Goal: Task Accomplishment & Management: Manage account settings

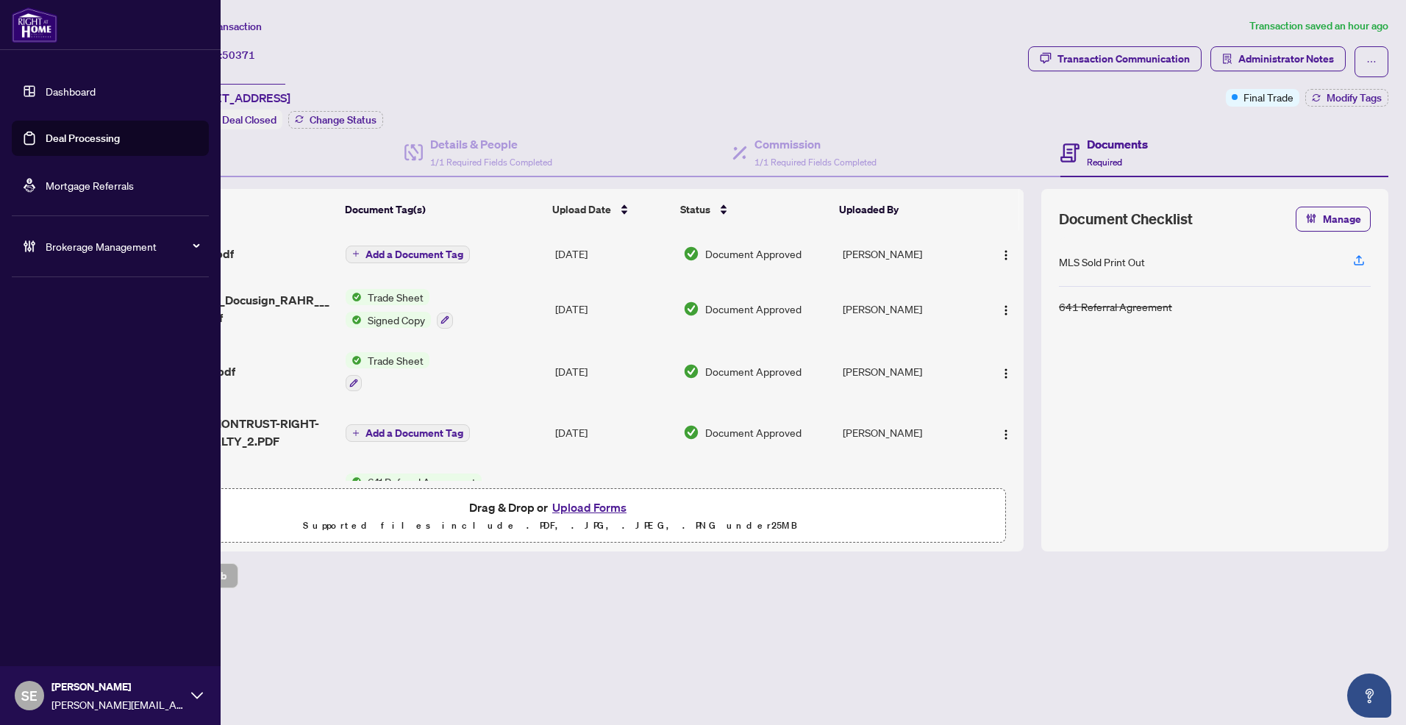
click at [46, 145] on link "Deal Processing" at bounding box center [83, 138] width 74 height 13
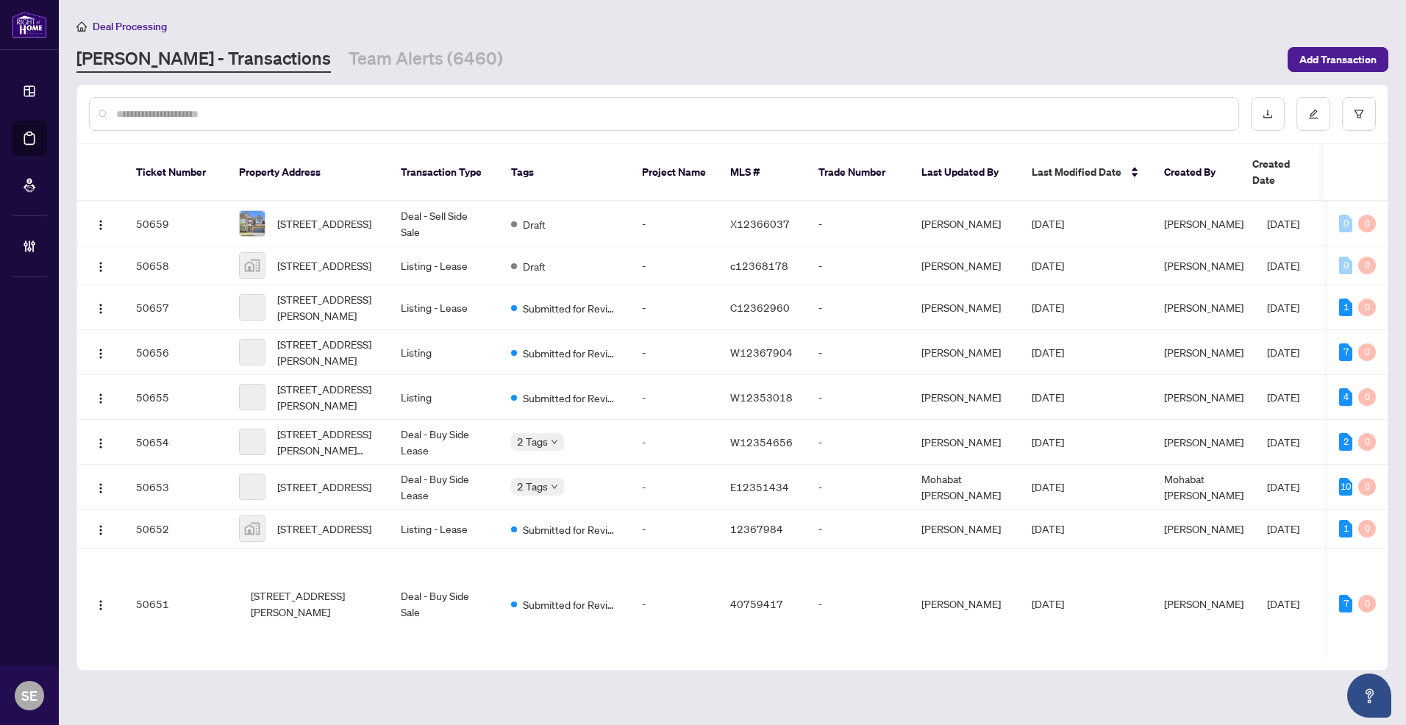
click at [347, 116] on input "text" at bounding box center [671, 114] width 1110 height 16
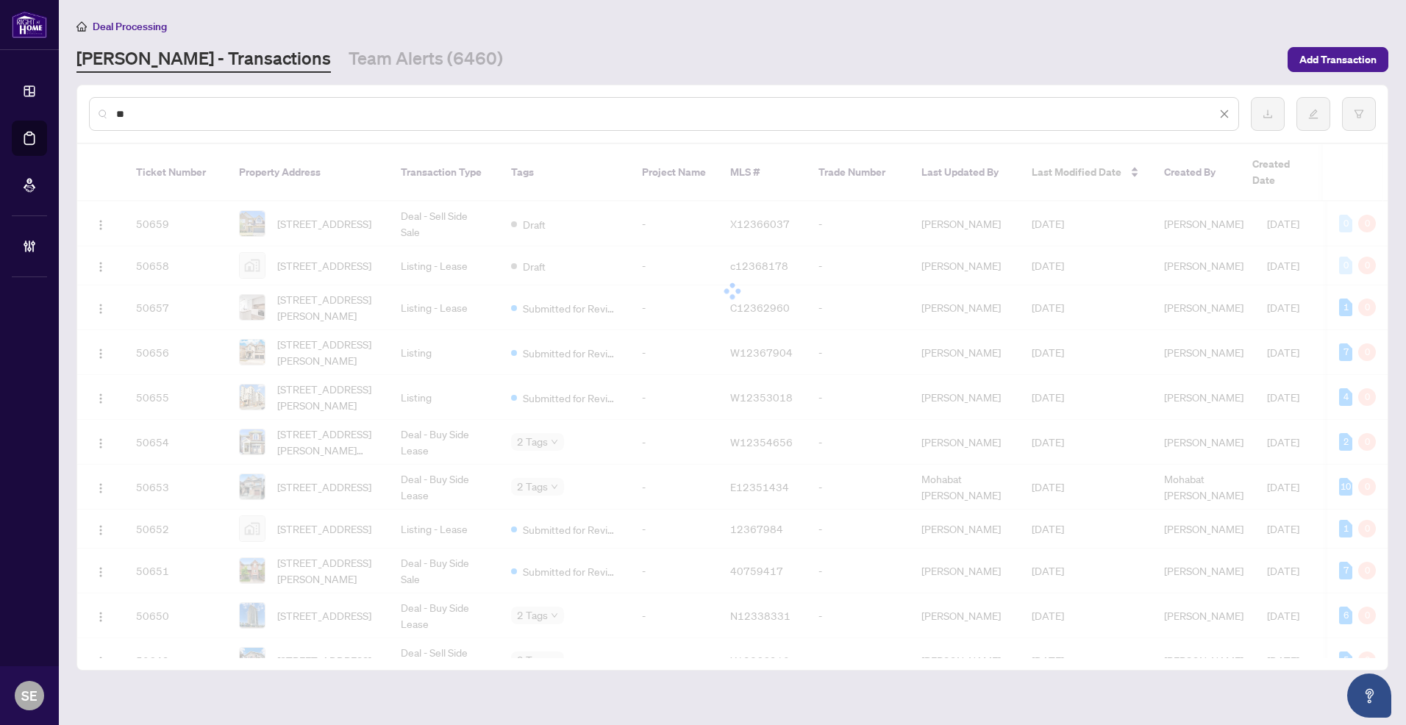
type input "*"
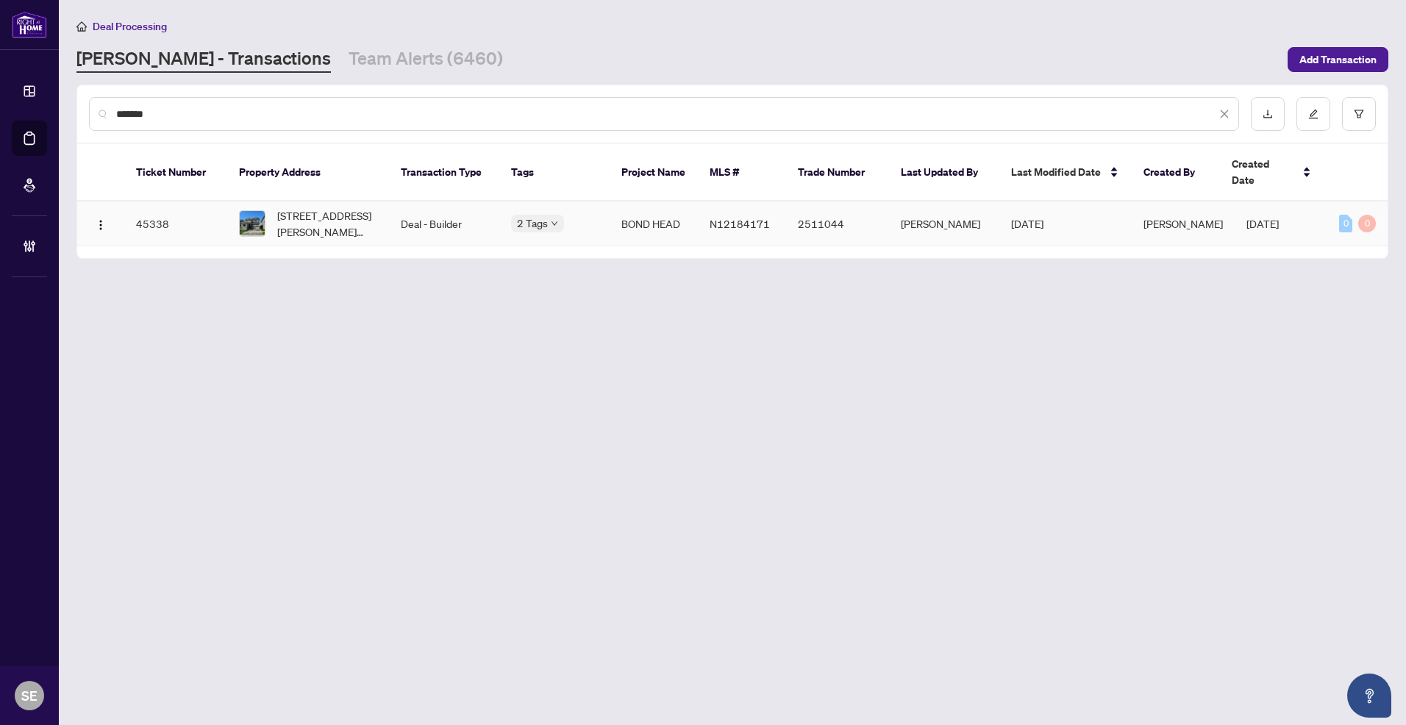
type input "*******"
click at [351, 212] on span "[STREET_ADDRESS][PERSON_NAME][PERSON_NAME]" at bounding box center [327, 223] width 100 height 32
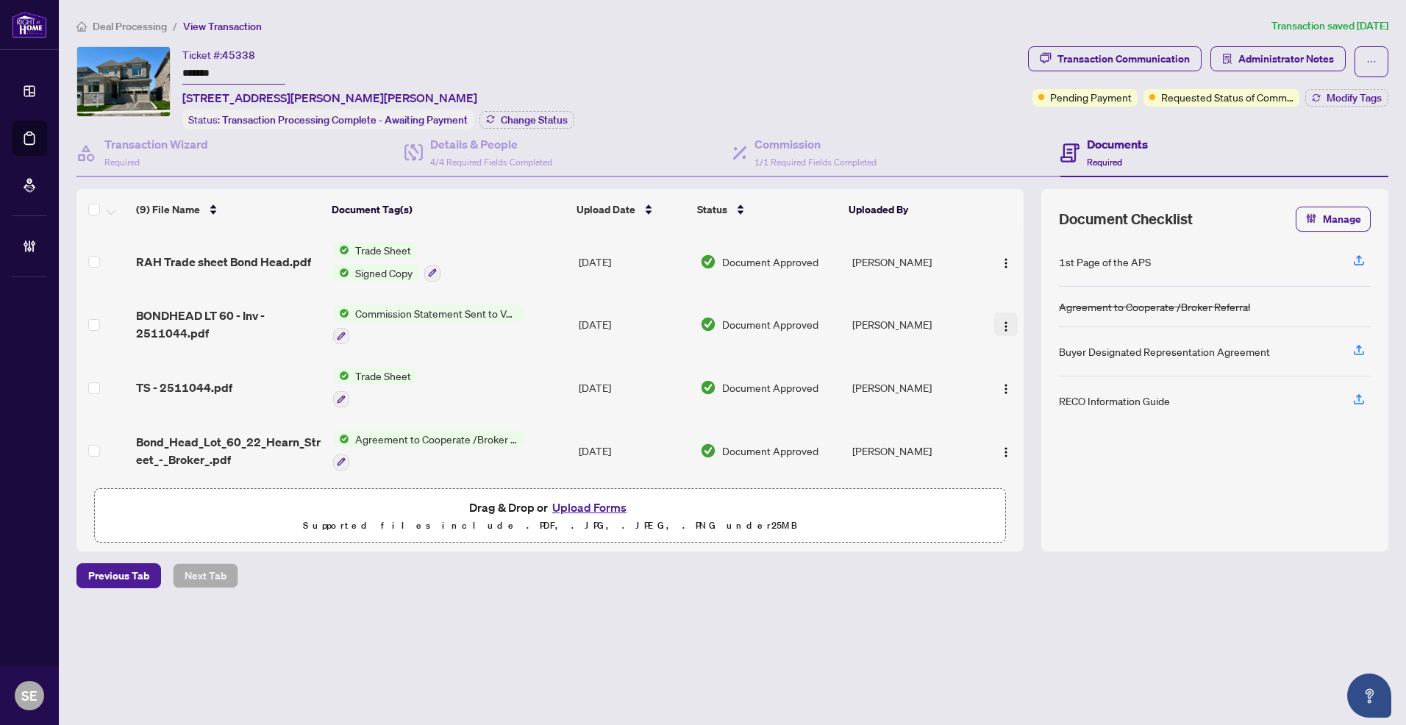
click at [1009, 318] on button "button" at bounding box center [1006, 324] width 24 height 24
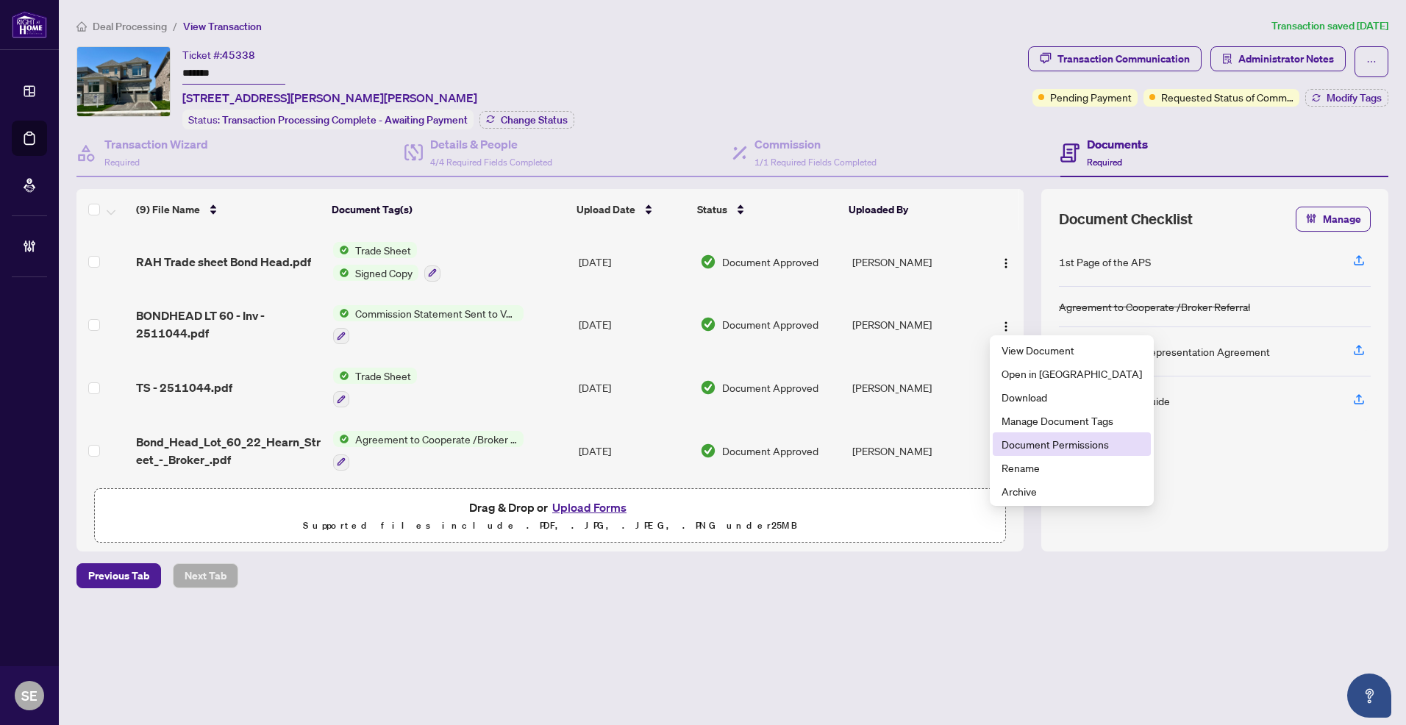
click at [1052, 441] on span "Document Permissions" at bounding box center [1071, 444] width 140 height 16
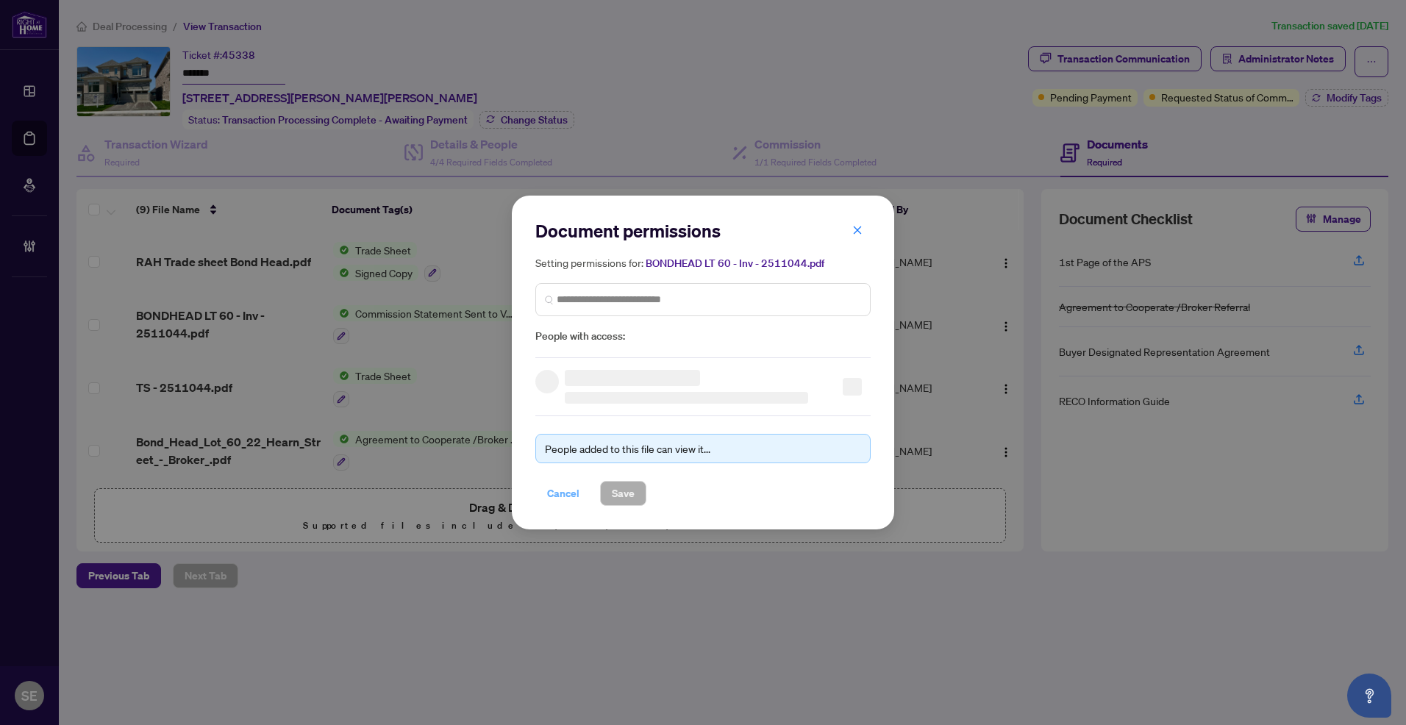
click at [563, 496] on span "Cancel" at bounding box center [563, 494] width 32 height 24
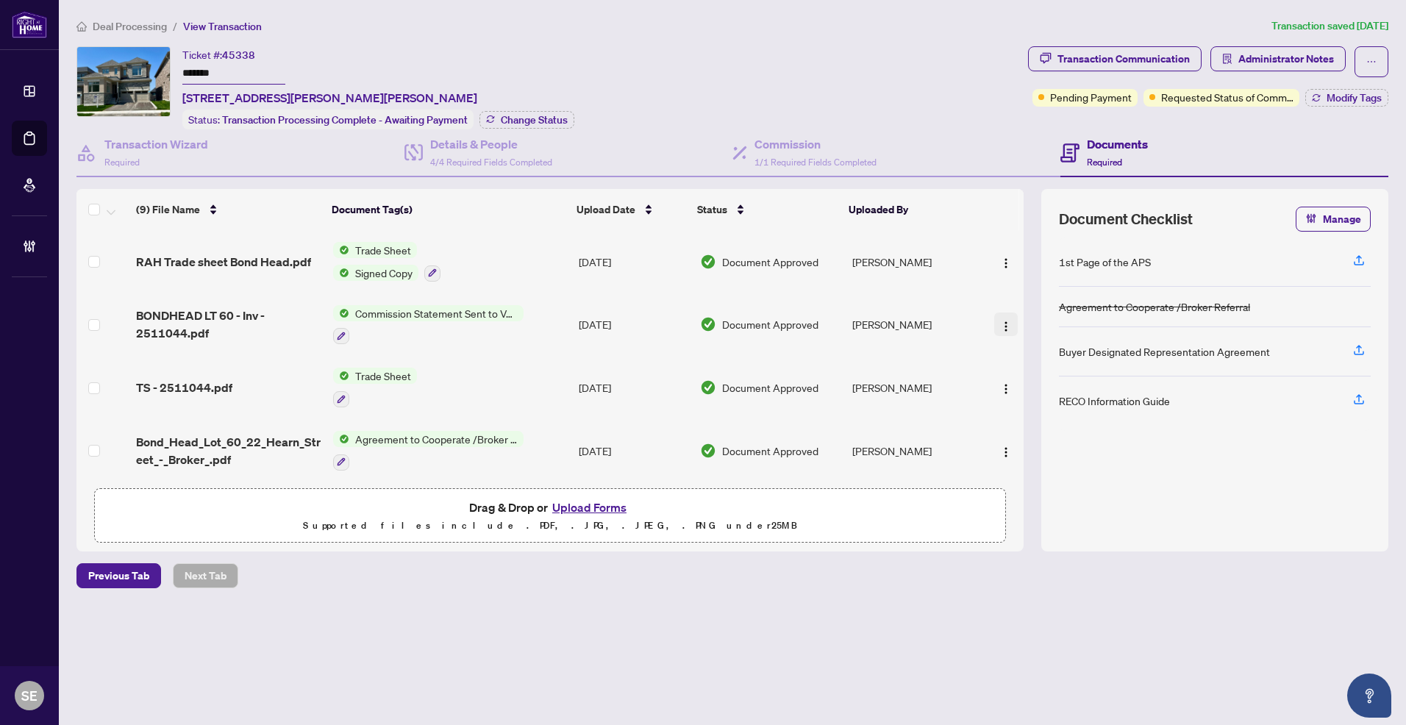
click at [1000, 326] on img "button" at bounding box center [1006, 327] width 12 height 12
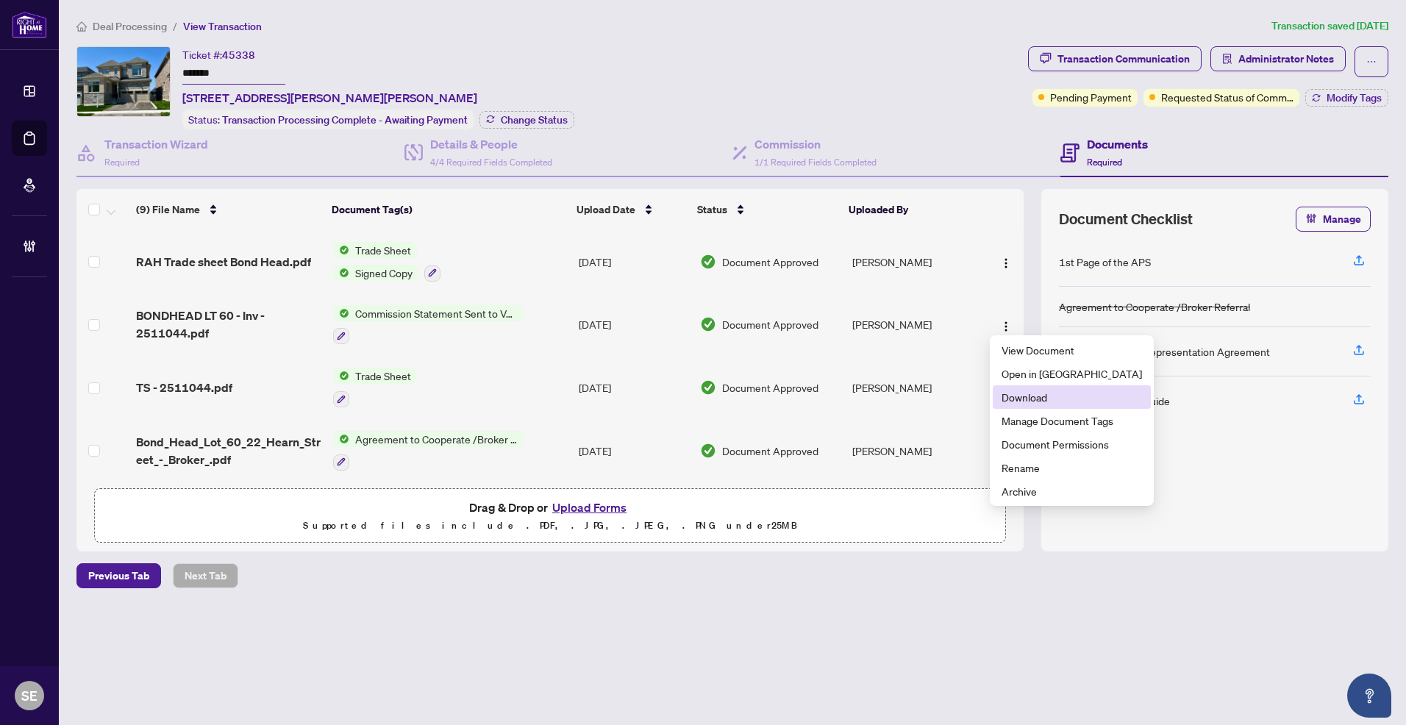
click at [1062, 396] on span "Download" at bounding box center [1071, 397] width 140 height 16
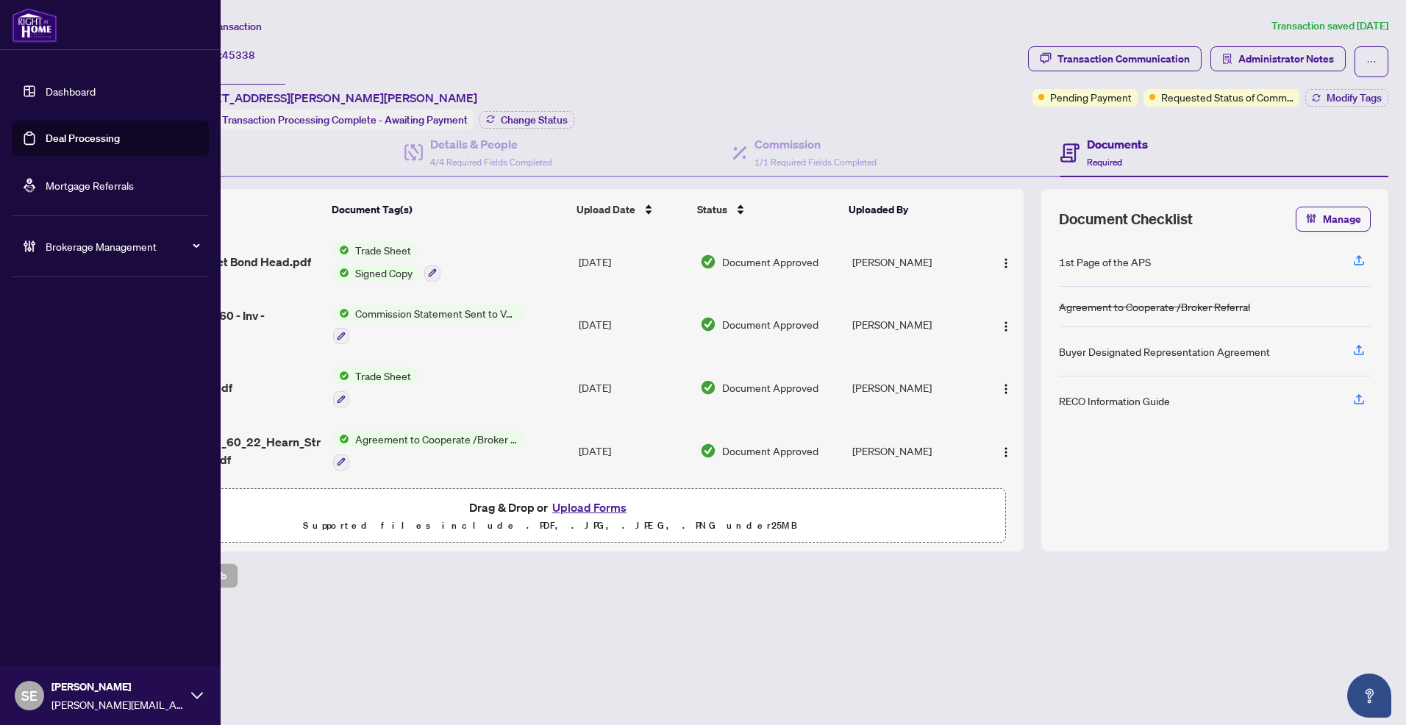
drag, startPoint x: 28, startPoint y: 140, endPoint x: 177, endPoint y: 140, distance: 149.2
click at [46, 139] on link "Deal Processing" at bounding box center [83, 138] width 74 height 13
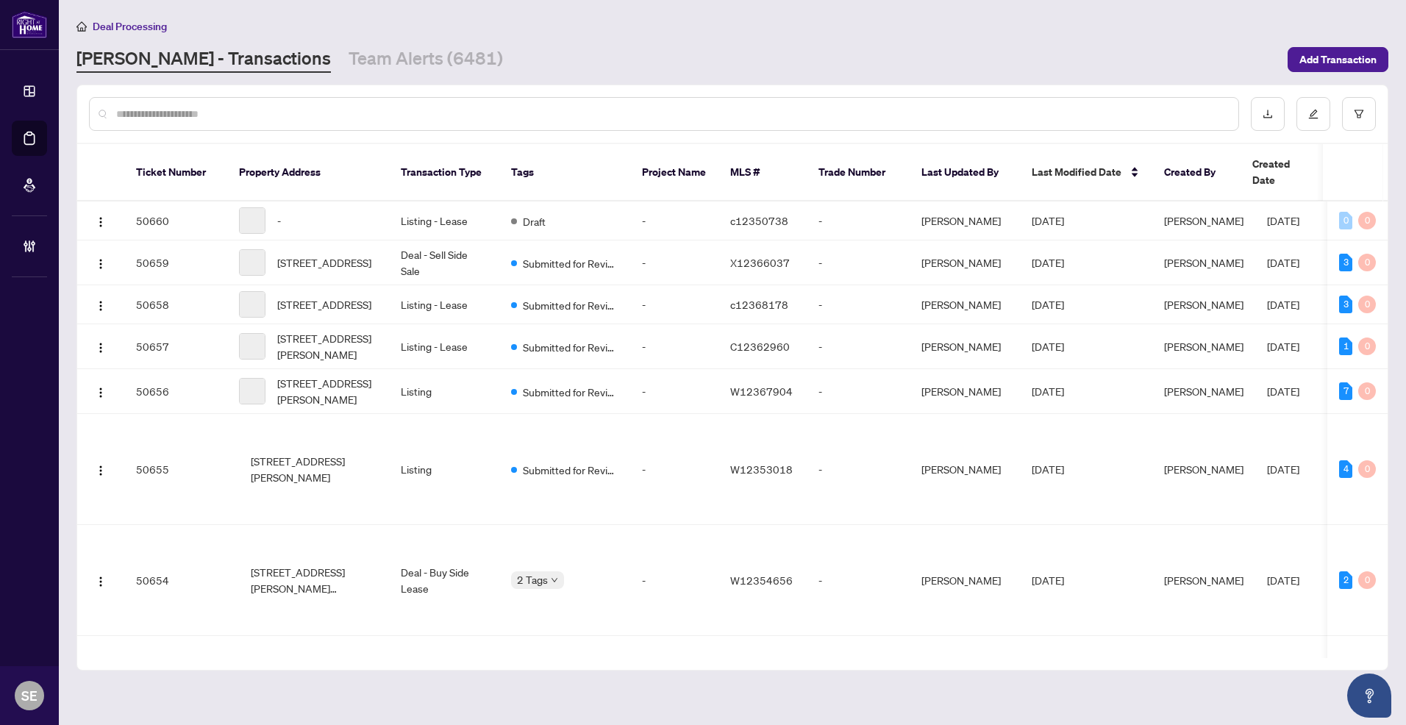
click at [360, 117] on input "text" at bounding box center [671, 114] width 1110 height 16
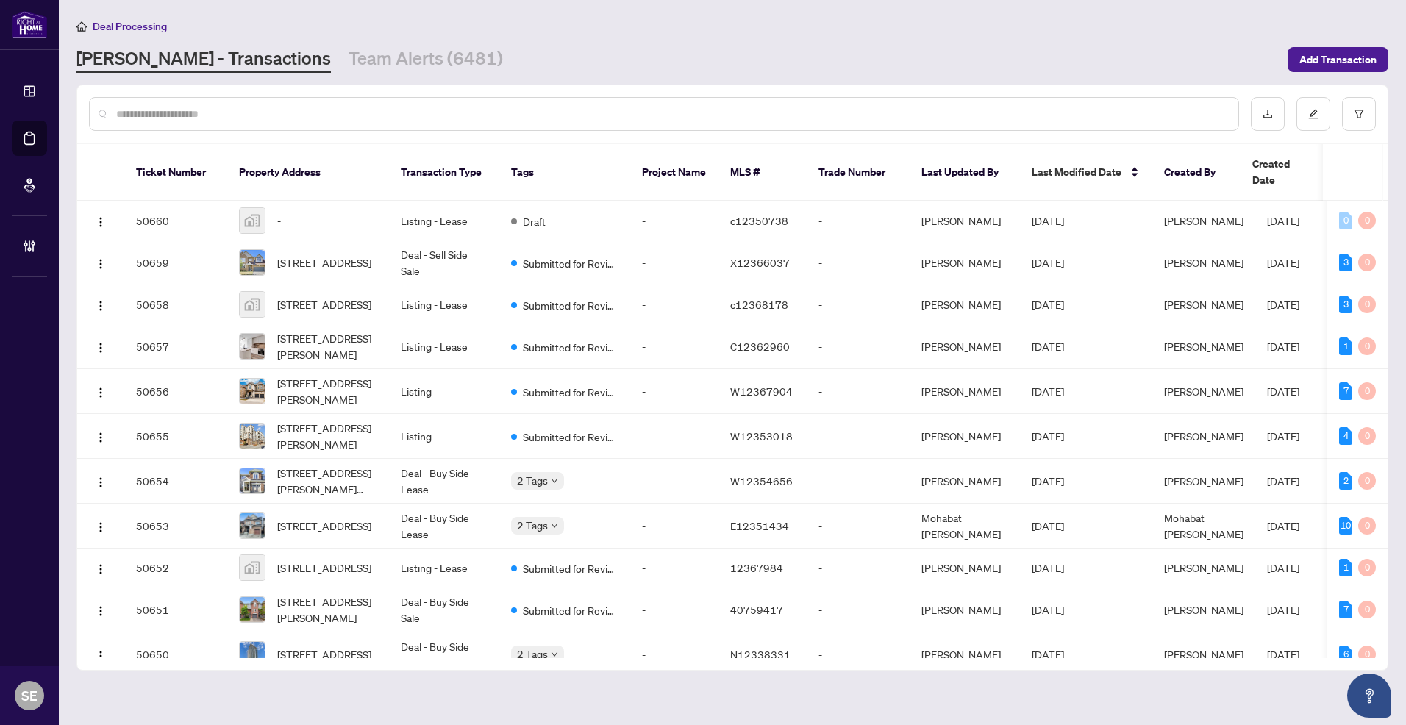
paste input "*******"
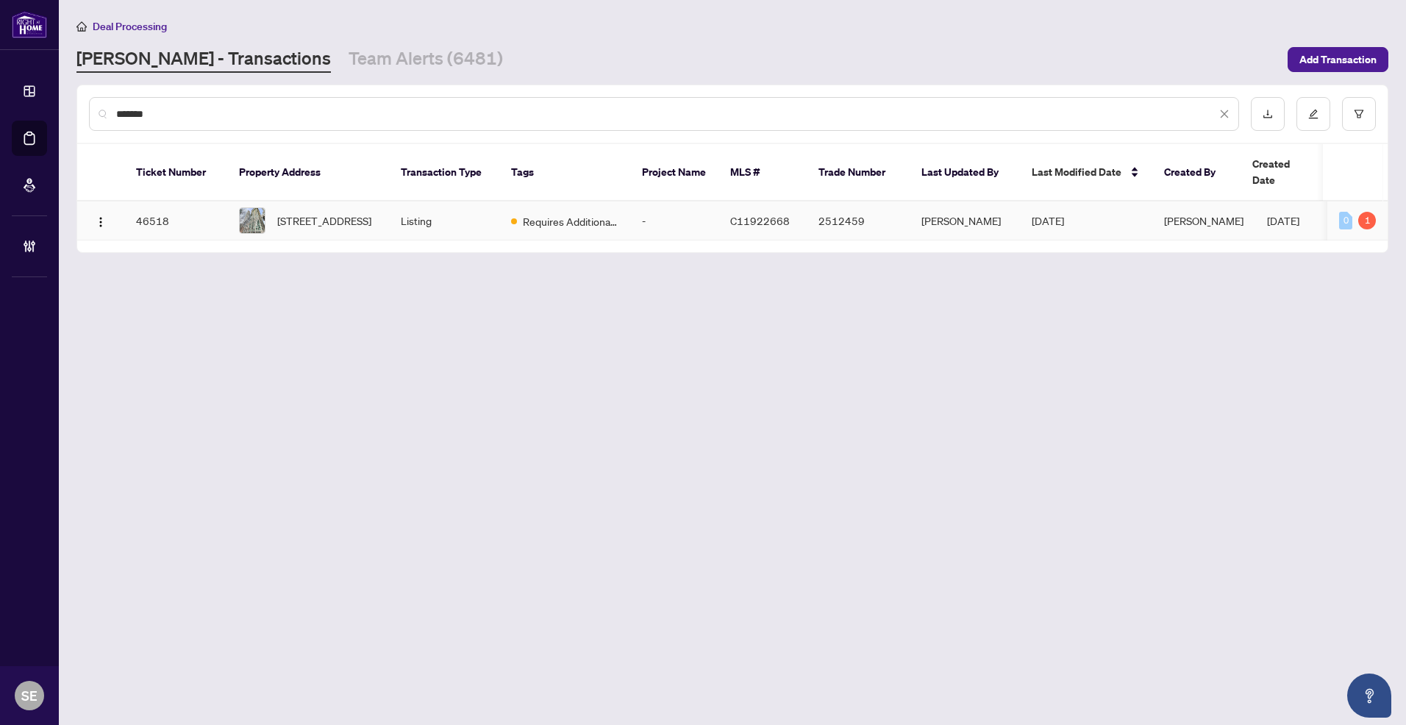
type input "*******"
click at [429, 201] on td "Listing" at bounding box center [444, 220] width 110 height 39
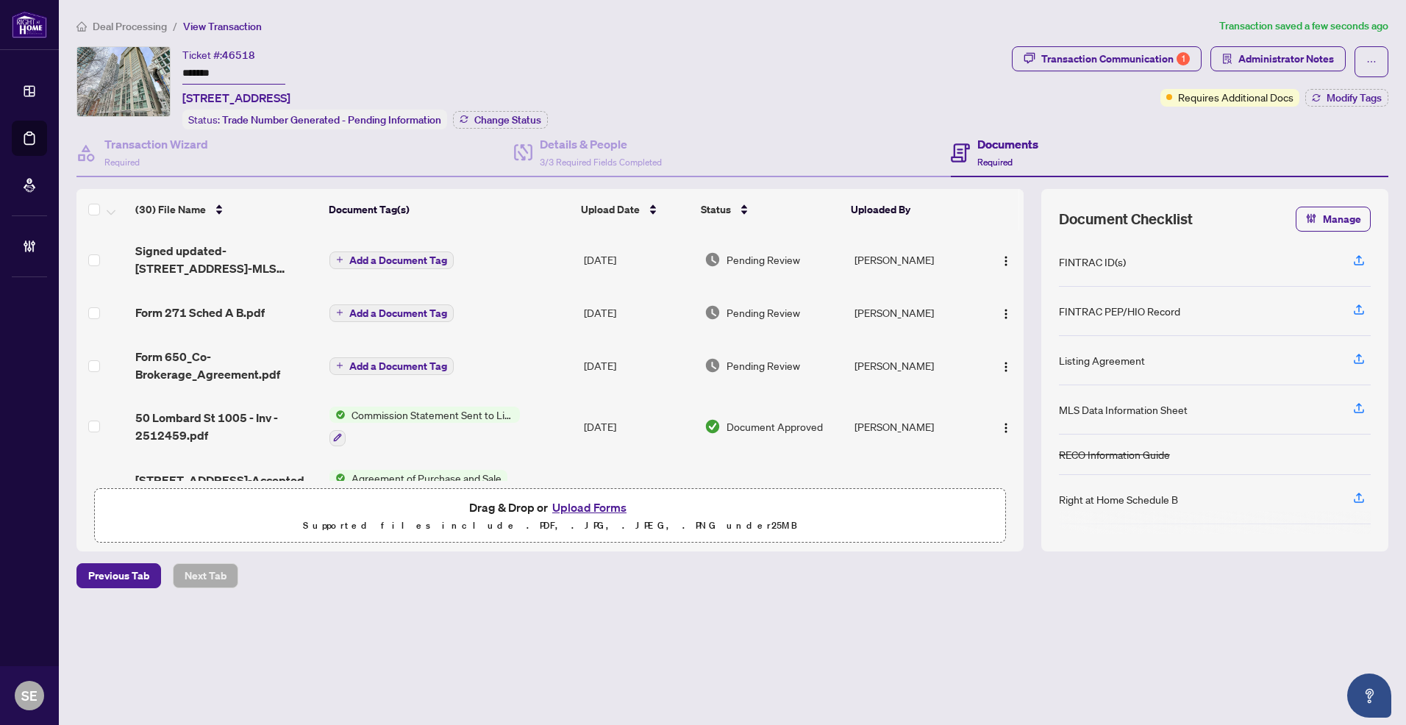
click at [865, 84] on div "Ticket #: 46518 ******* [STREET_ADDRESS] Status: Trade Number Generated - Pendi…" at bounding box center [540, 87] width 929 height 83
click at [904, 256] on td "[PERSON_NAME]" at bounding box center [914, 259] width 132 height 59
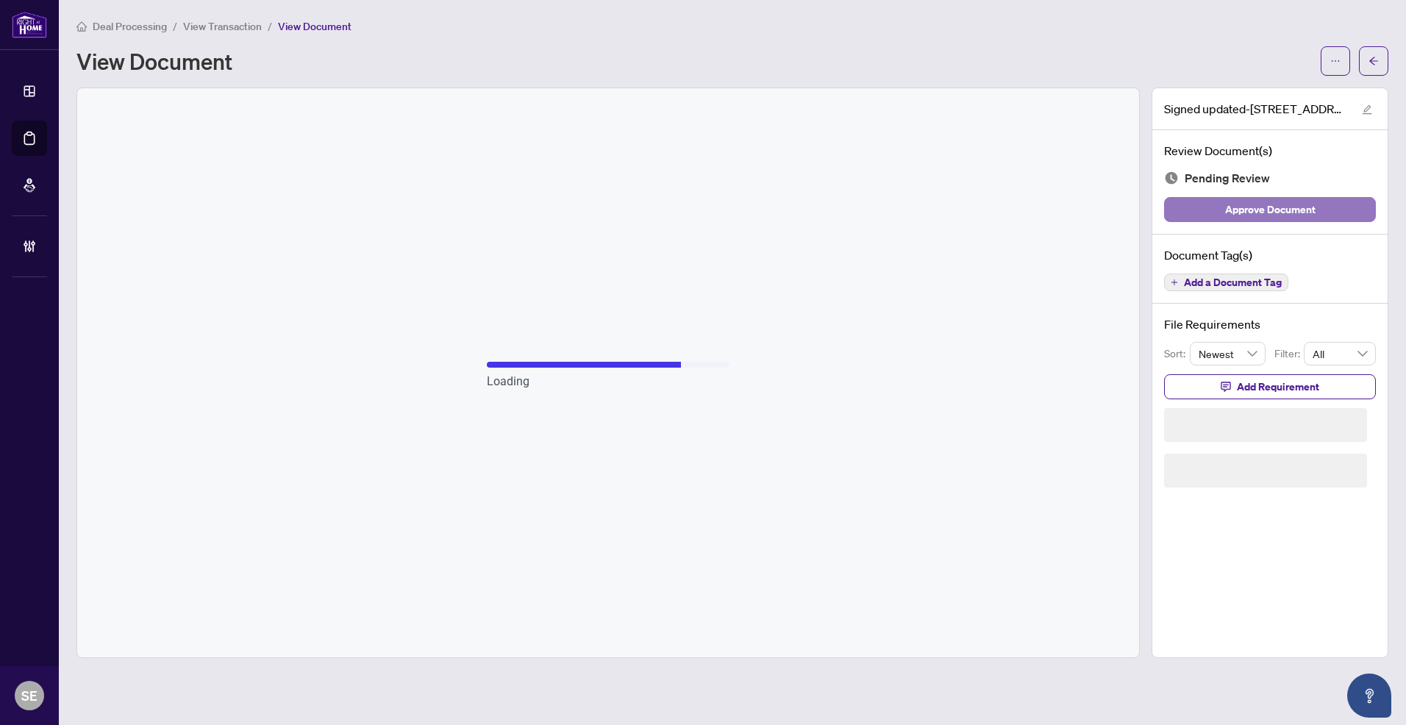
click at [1284, 208] on span "Approve Document" at bounding box center [1270, 210] width 90 height 24
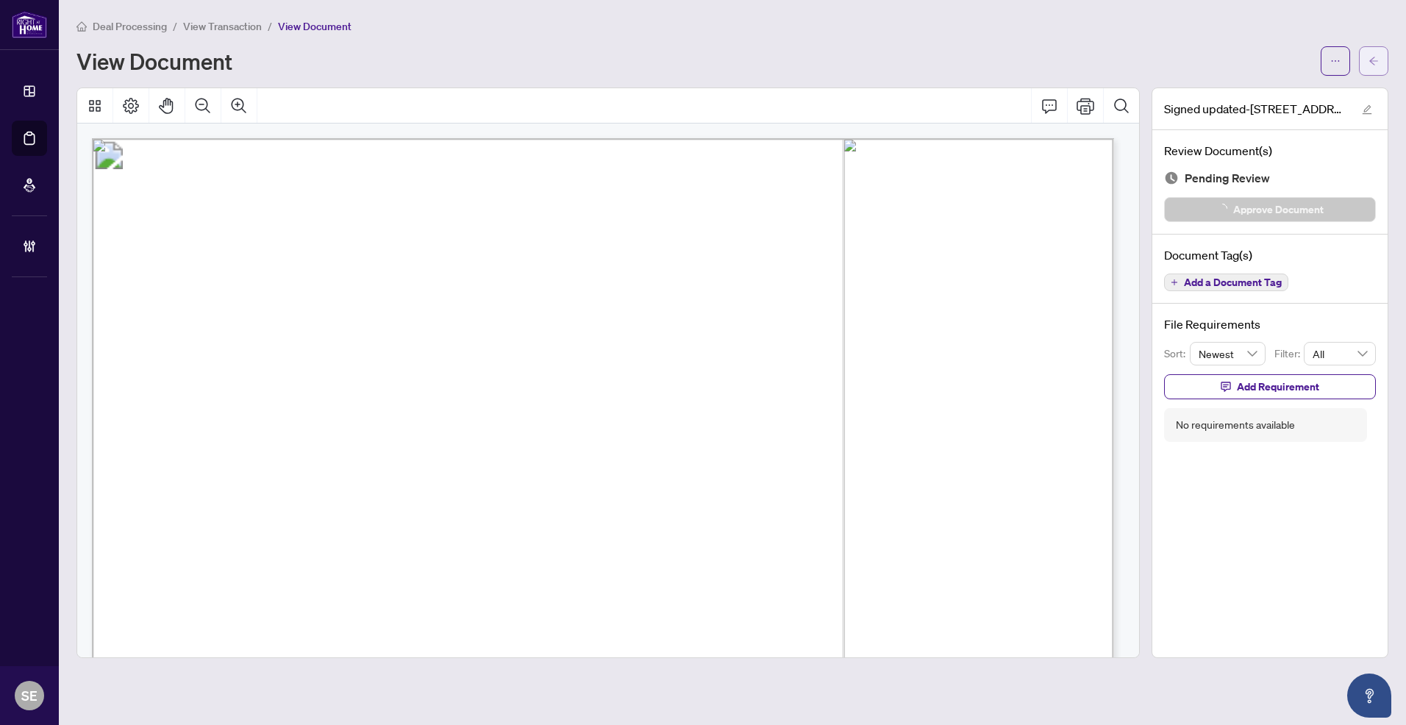
click at [1376, 60] on icon "arrow-left" at bounding box center [1373, 61] width 9 height 8
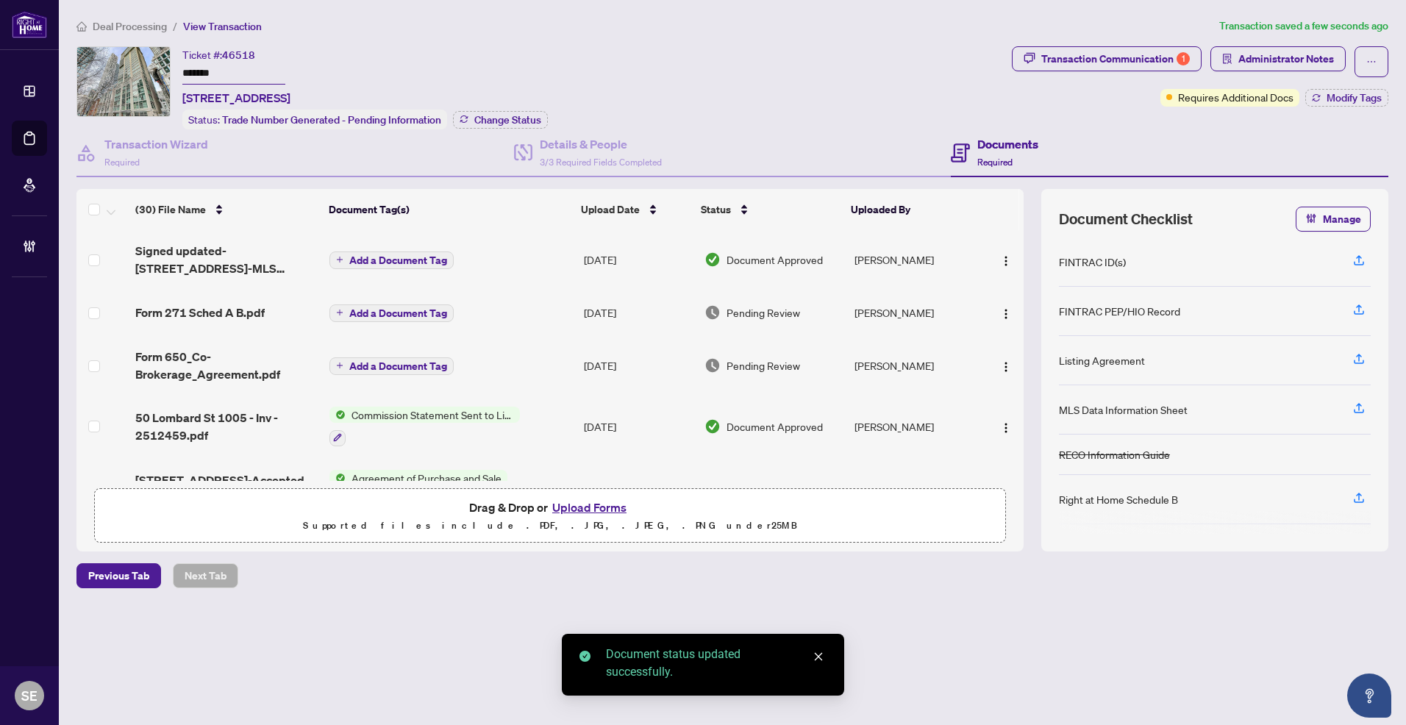
click at [778, 311] on span "Pending Review" at bounding box center [763, 312] width 74 height 16
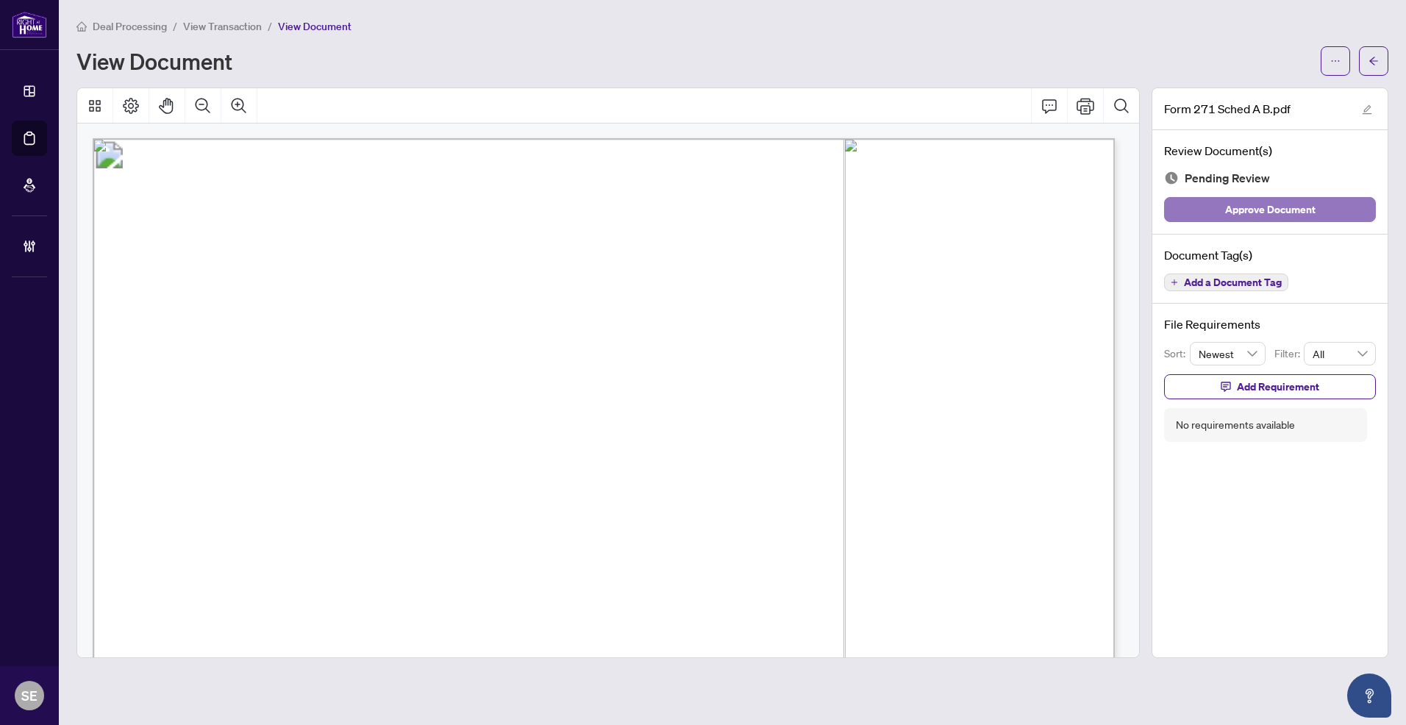
click at [1334, 209] on button "Approve Document" at bounding box center [1270, 209] width 212 height 25
click at [1374, 52] on span "button" at bounding box center [1373, 61] width 10 height 24
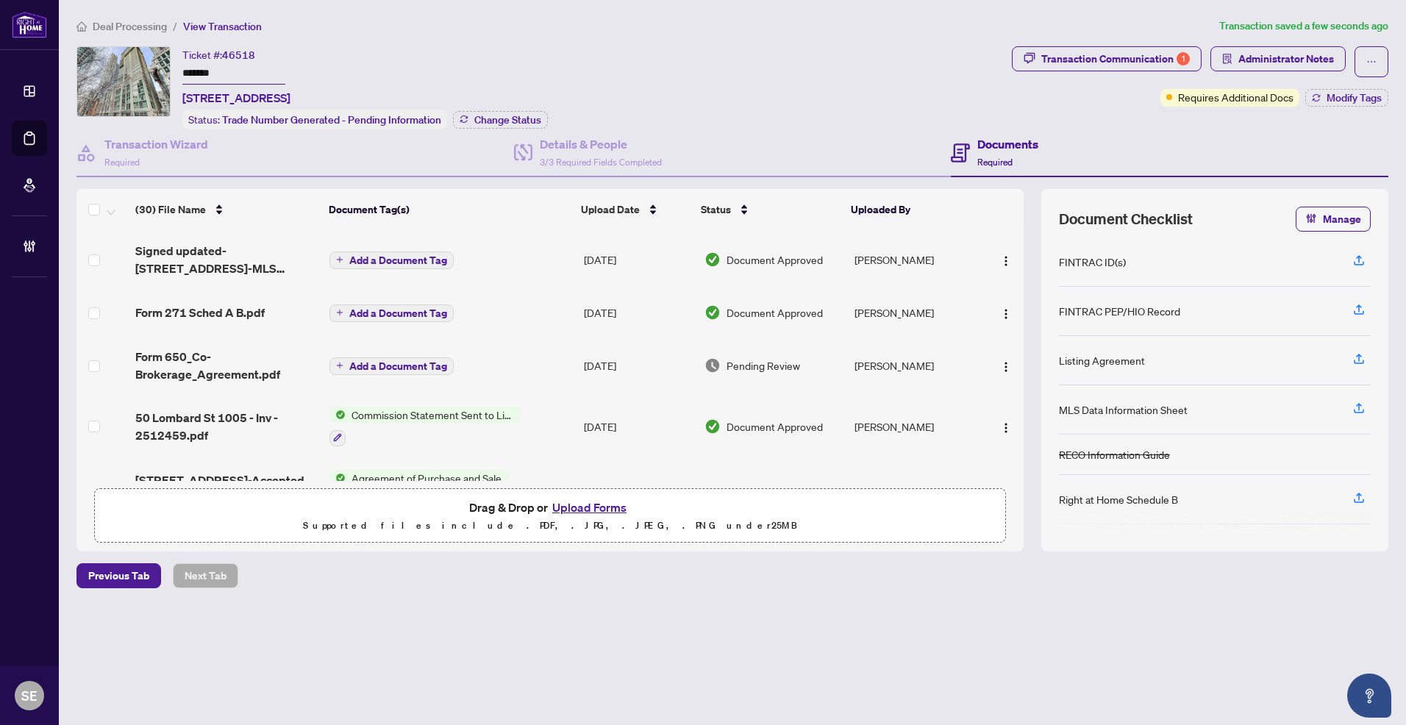
click at [916, 357] on td "[PERSON_NAME]" at bounding box center [914, 365] width 132 height 59
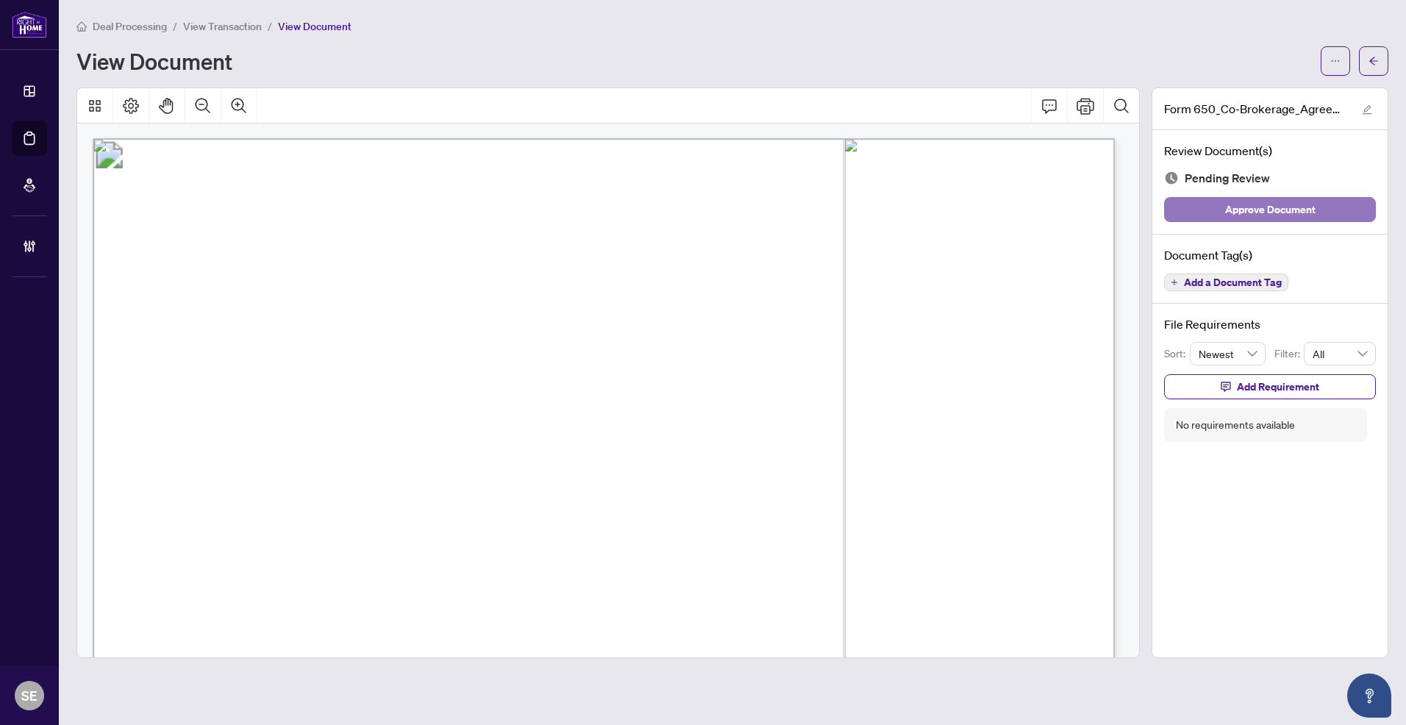
click at [1267, 214] on span "Approve Document" at bounding box center [1270, 210] width 90 height 24
click at [1371, 65] on icon "arrow-left" at bounding box center [1373, 61] width 10 height 10
